Goal: Browse casually: Explore the website without a specific task or goal

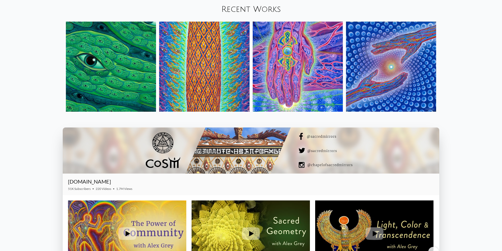
scroll to position [691, 0]
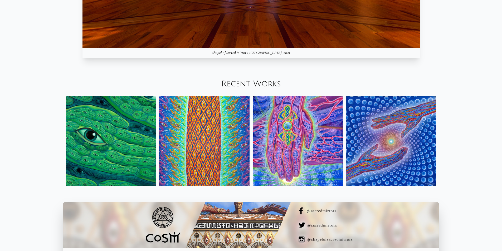
click at [194, 142] on img at bounding box center [204, 141] width 90 height 90
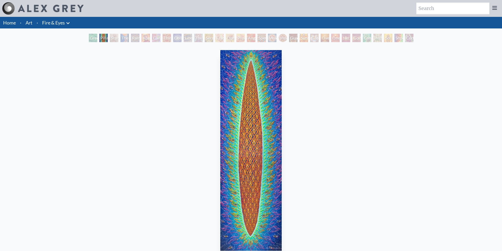
click at [139, 37] on div "Rainbow Eye Ripple" at bounding box center [135, 38] width 8 height 8
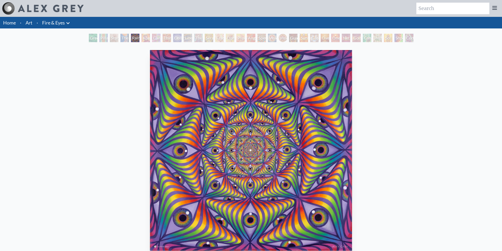
click at [160, 36] on div "Cannabis Sutra" at bounding box center [156, 38] width 8 height 8
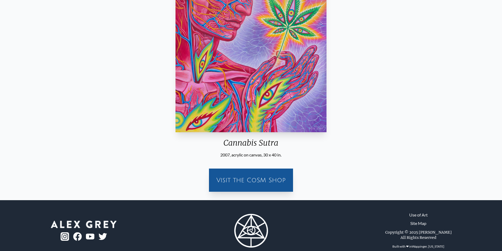
scroll to position [129, 0]
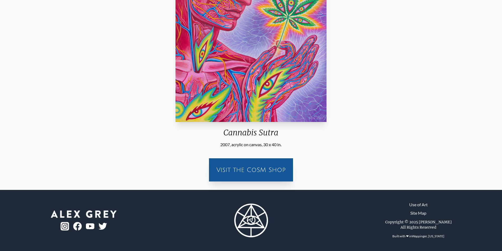
click at [264, 169] on div "Visit the CoSM Shop" at bounding box center [251, 169] width 78 height 17
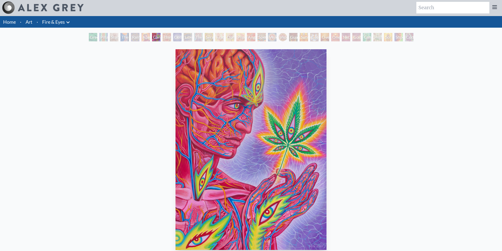
scroll to position [0, 0]
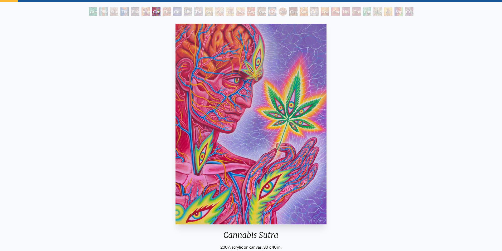
click at [237, 130] on img "7 / 31" at bounding box center [250, 124] width 151 height 201
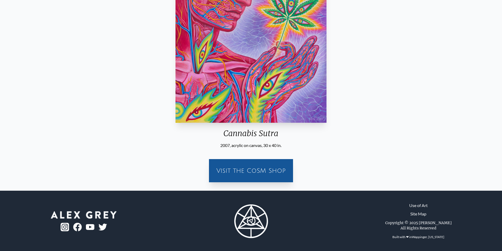
scroll to position [129, 0]
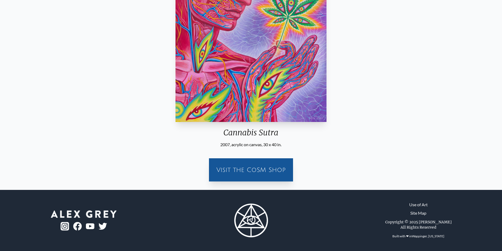
click at [243, 171] on div "Visit the CoSM Shop" at bounding box center [251, 169] width 78 height 17
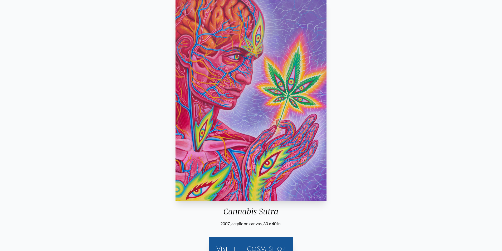
scroll to position [0, 0]
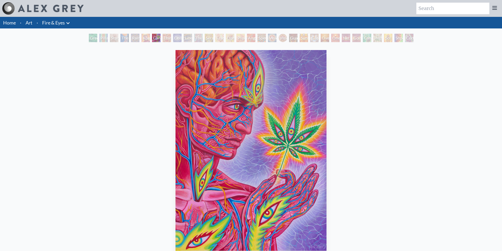
click at [155, 36] on div "Cannabis Sutra" at bounding box center [156, 38] width 8 height 8
click at [171, 36] on div "Third Eye Tears of Joy" at bounding box center [166, 38] width 8 height 8
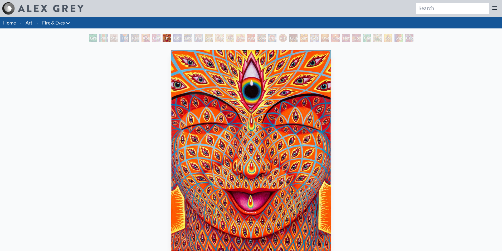
click at [192, 37] on div "Liberation Through Seeing" at bounding box center [188, 38] width 8 height 8
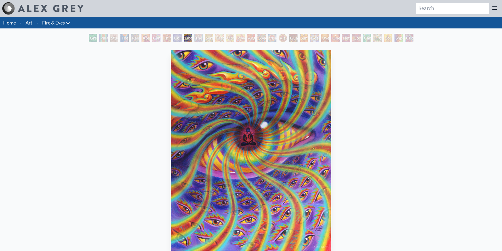
click at [218, 37] on div "Fractal Eyes" at bounding box center [219, 38] width 8 height 8
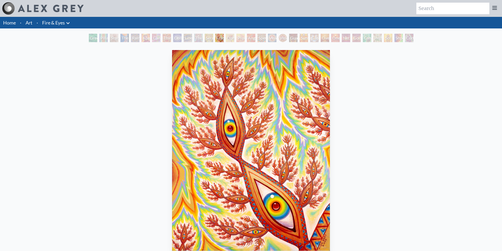
click at [238, 37] on div "Psychomicrograph of a Fractal Paisley Cherub Feather Tip" at bounding box center [240, 38] width 8 height 8
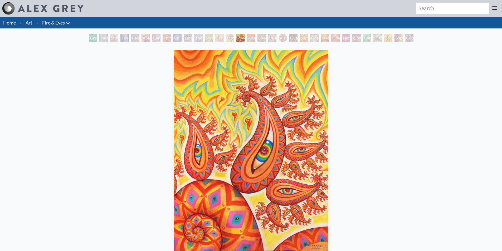
click at [347, 37] on div "Net of Being" at bounding box center [346, 38] width 8 height 8
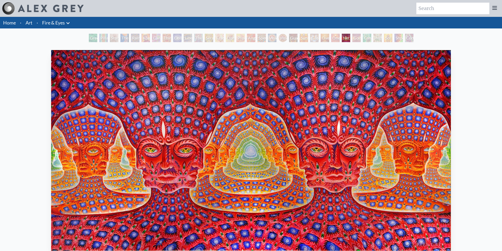
click at [70, 23] on icon at bounding box center [68, 23] width 6 height 6
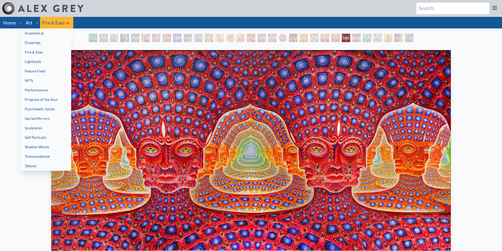
click at [114, 21] on div at bounding box center [251, 125] width 502 height 251
